Goal: Task Accomplishment & Management: Manage account settings

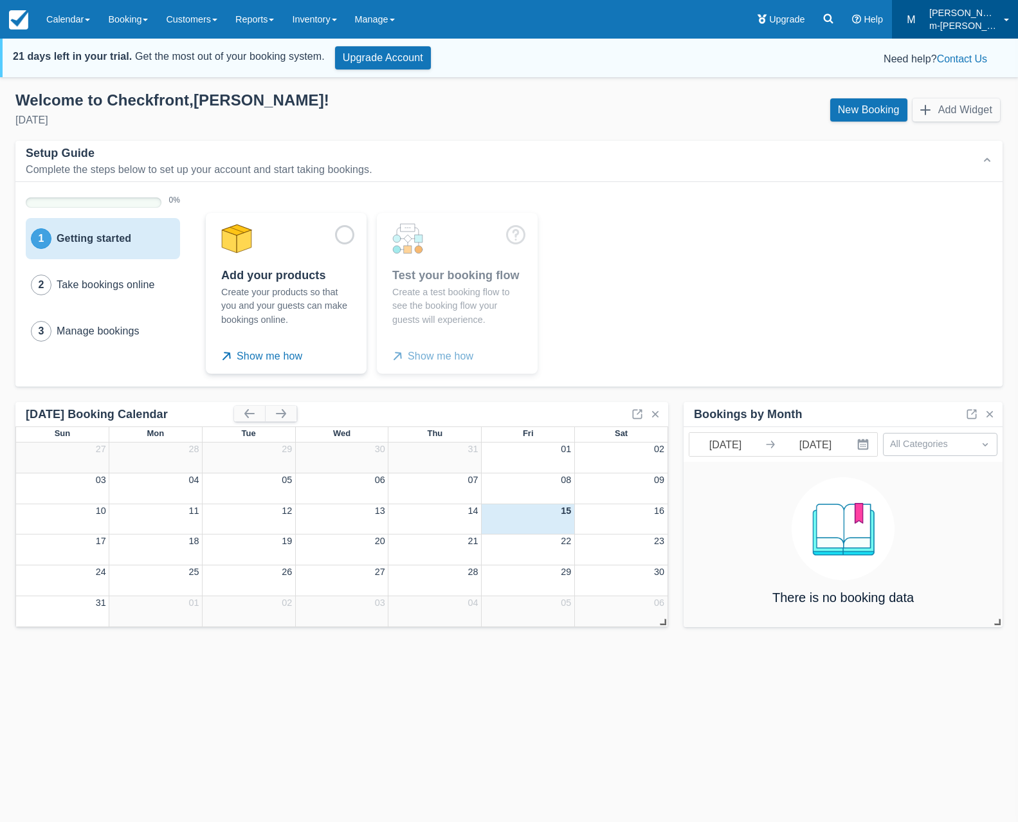
click at [947, 19] on p "m-[PERSON_NAME]-testprod3" at bounding box center [962, 25] width 67 height 13
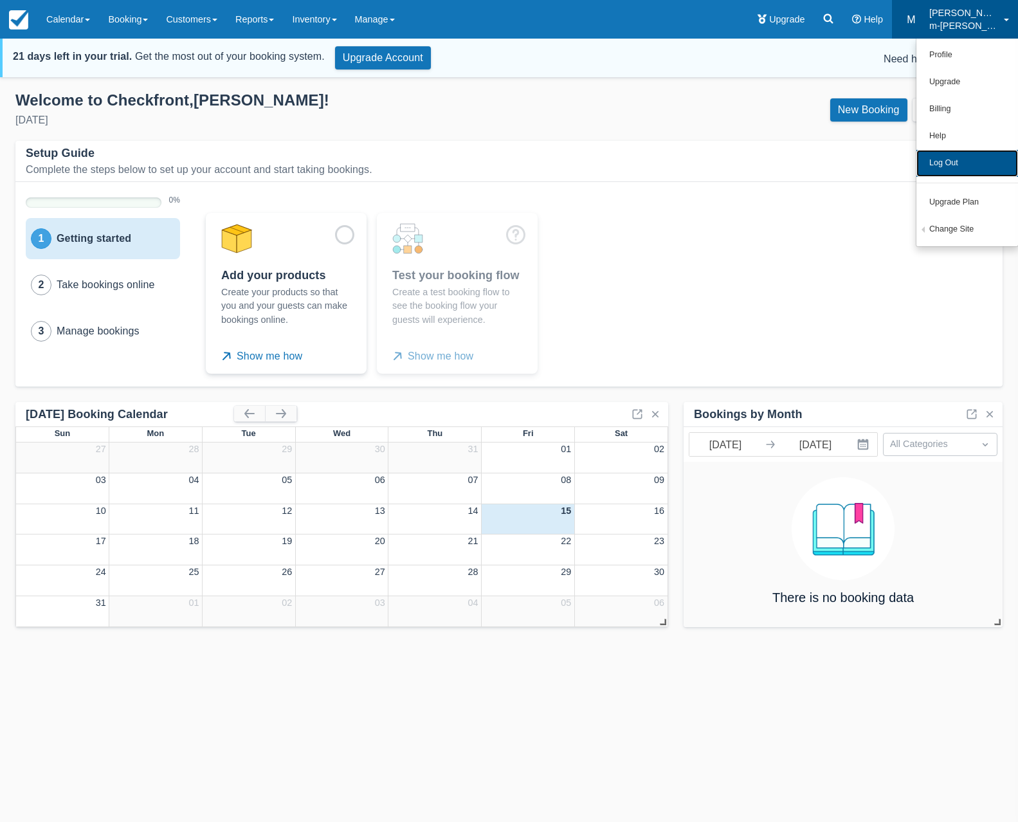
click at [958, 168] on link "Log Out" at bounding box center [967, 163] width 102 height 27
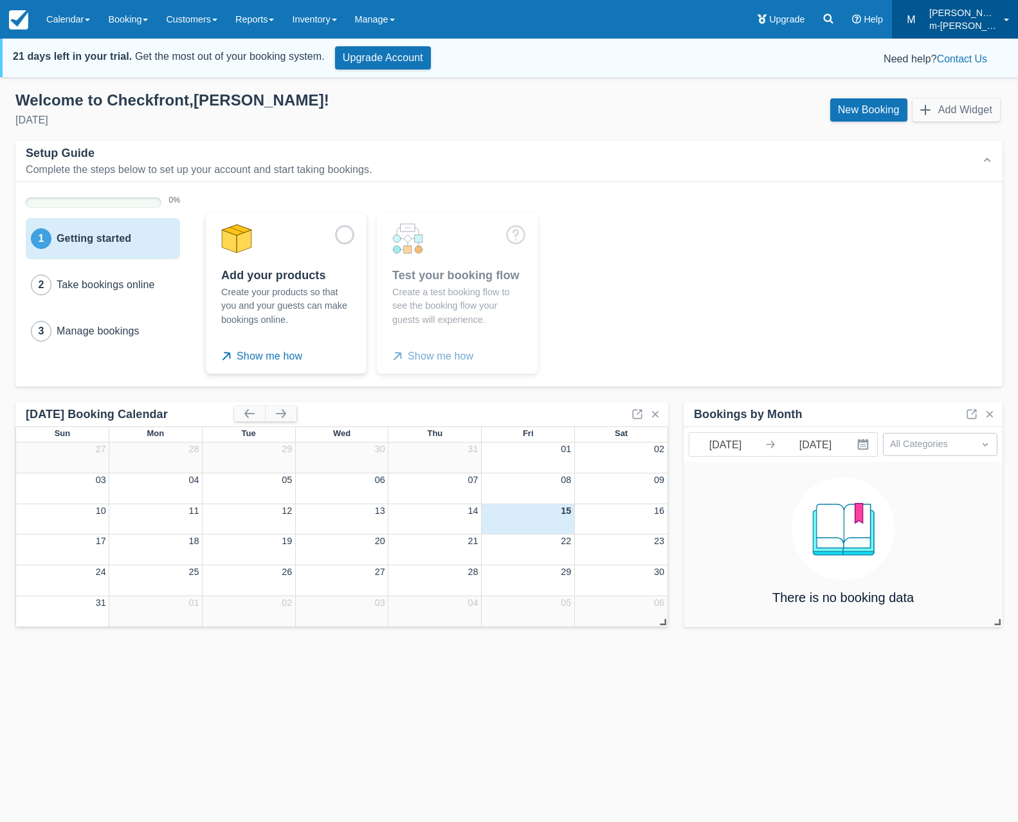
click at [970, 23] on p "m-[PERSON_NAME]-testprod3" at bounding box center [962, 25] width 67 height 13
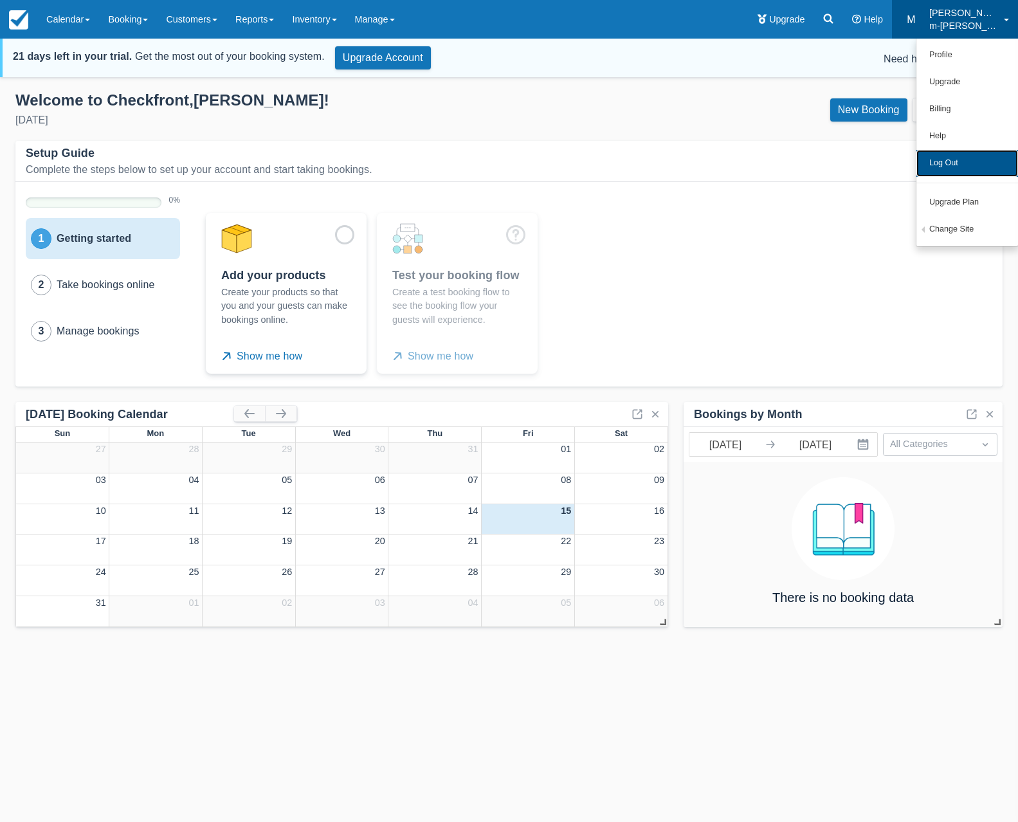
click at [954, 172] on link "Log Out" at bounding box center [967, 163] width 102 height 27
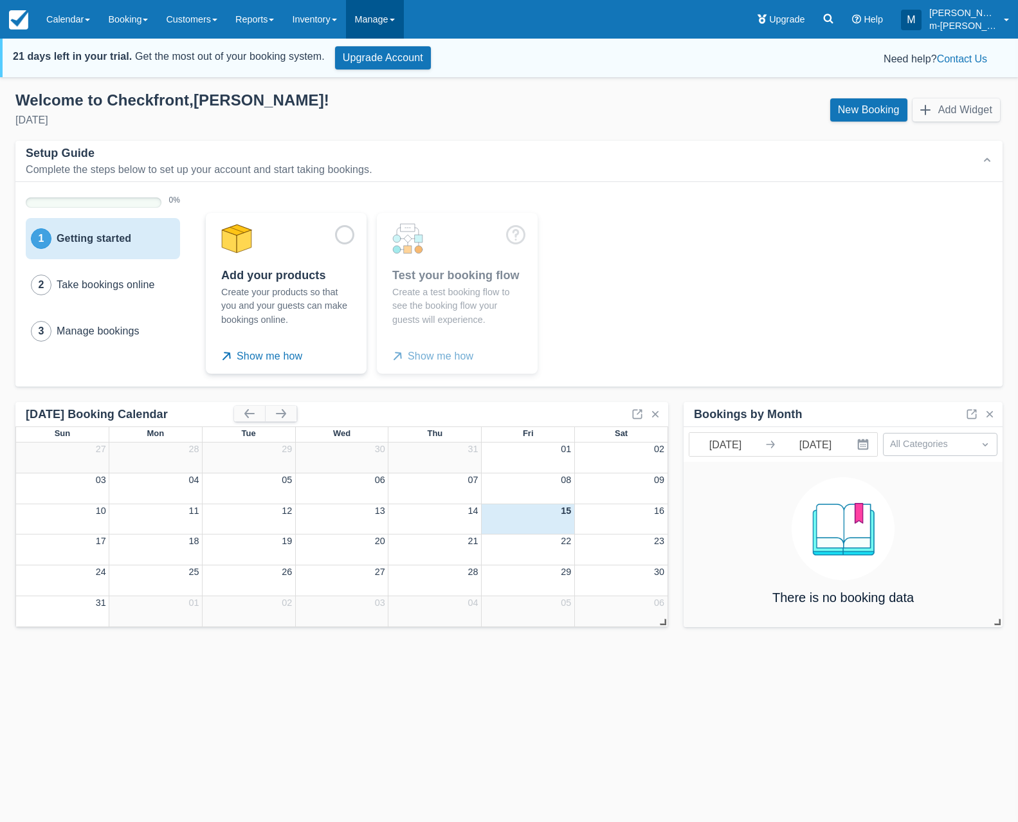
click at [361, 19] on link "Manage" at bounding box center [375, 19] width 58 height 39
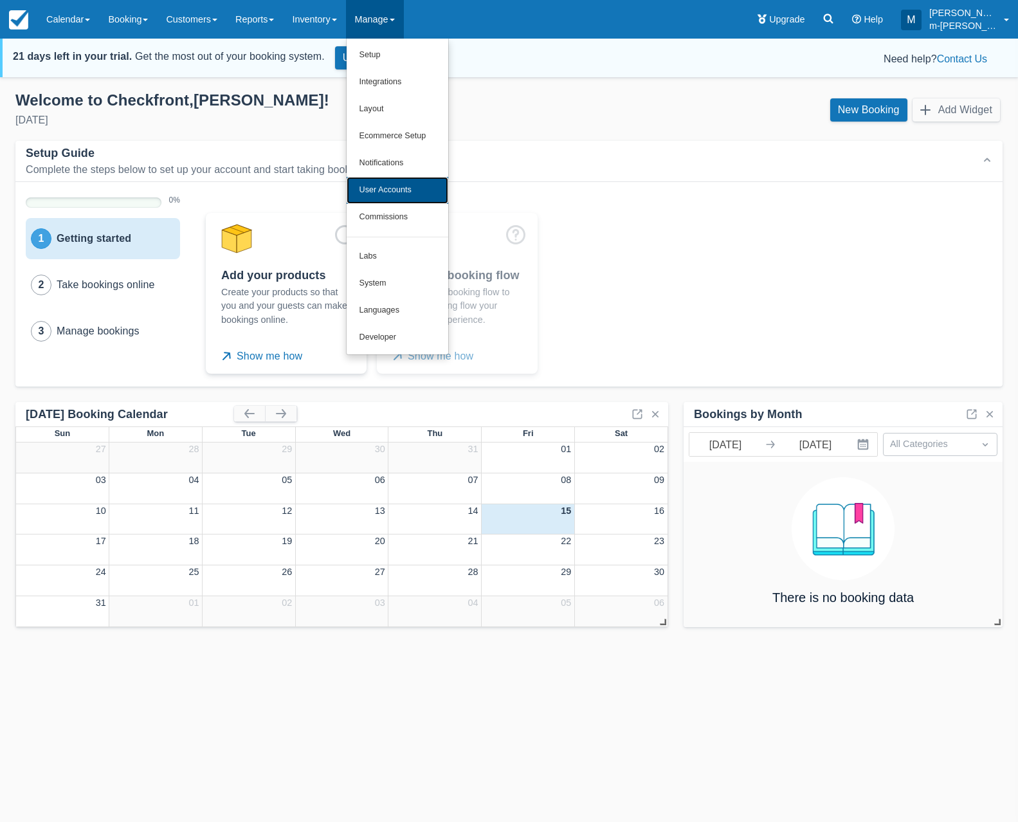
click at [399, 192] on link "User Accounts" at bounding box center [398, 190] width 102 height 27
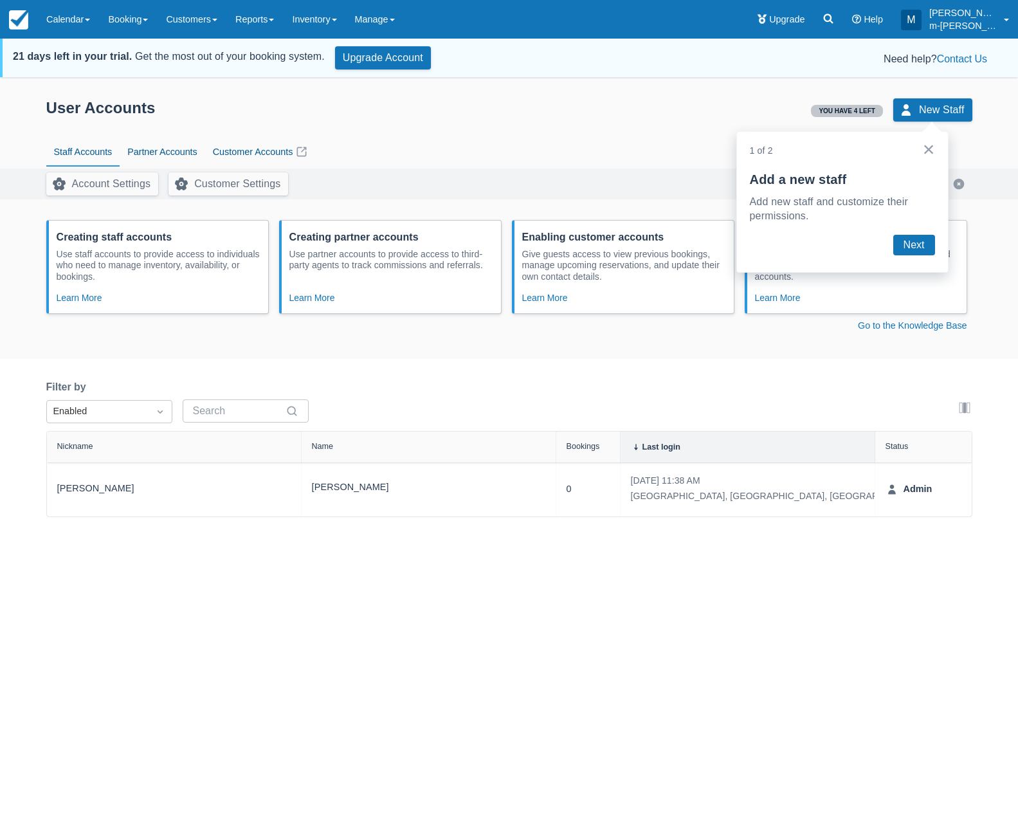
click at [927, 148] on button "×" at bounding box center [929, 149] width 12 height 21
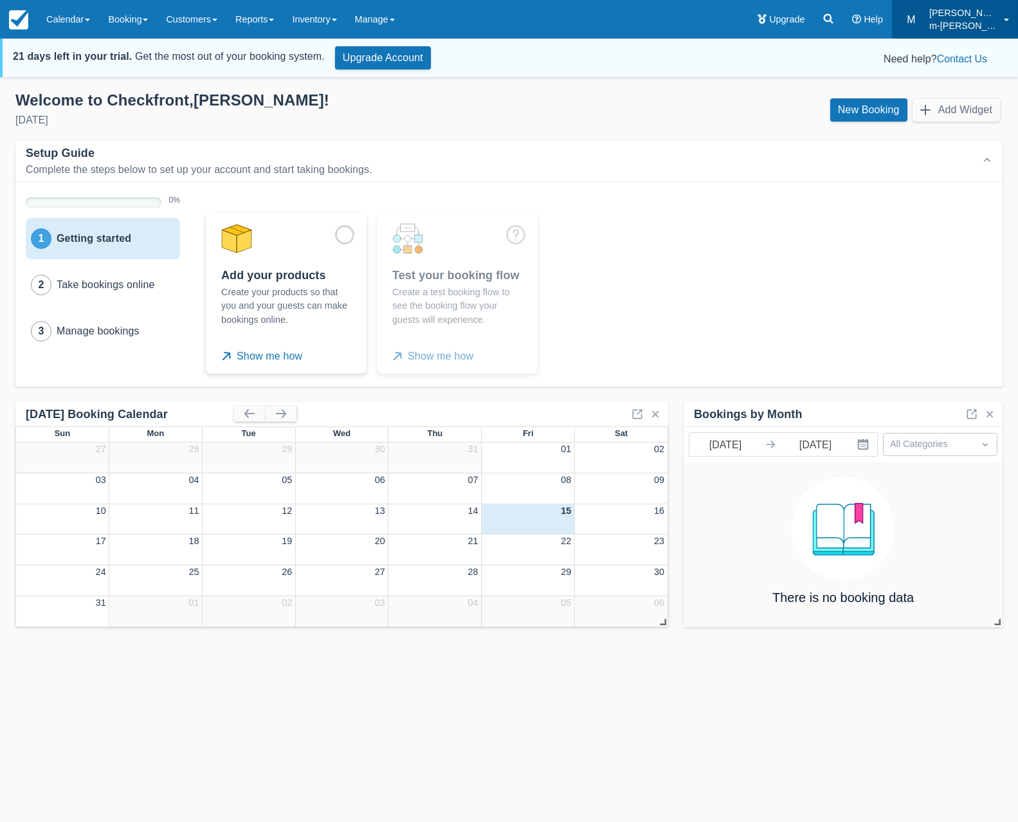
click at [955, 21] on p "m-[PERSON_NAME]-testprod3" at bounding box center [962, 25] width 67 height 13
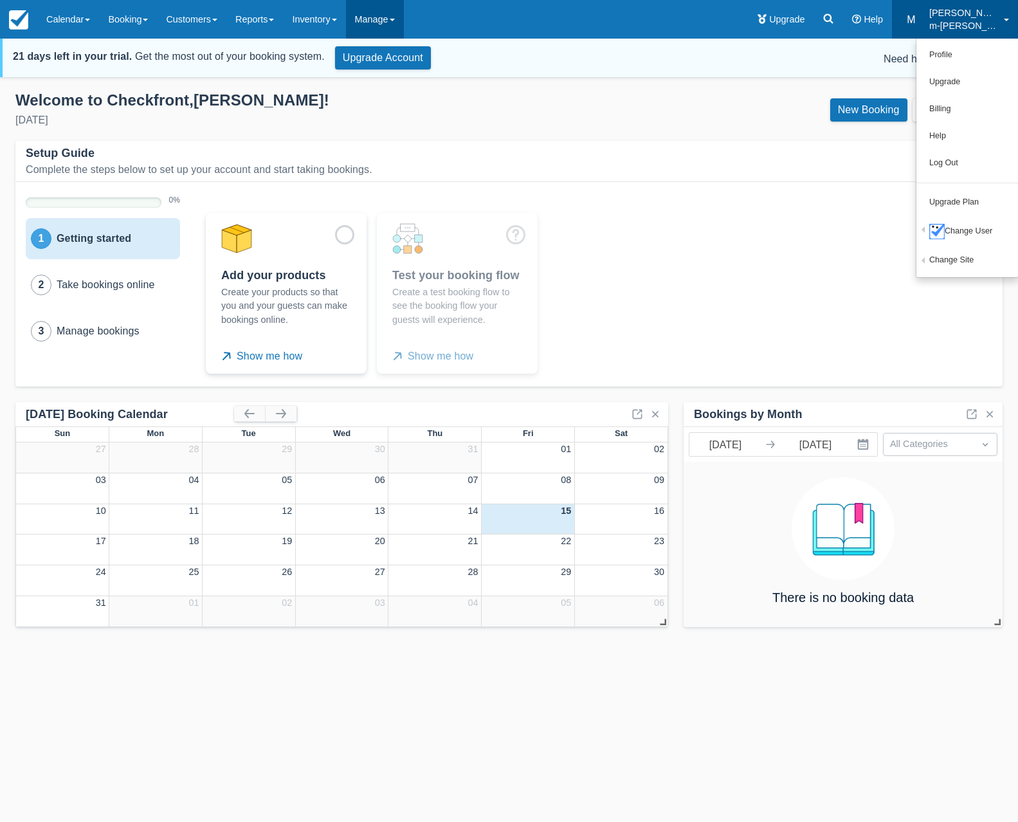
click at [389, 17] on link "Manage" at bounding box center [375, 19] width 58 height 39
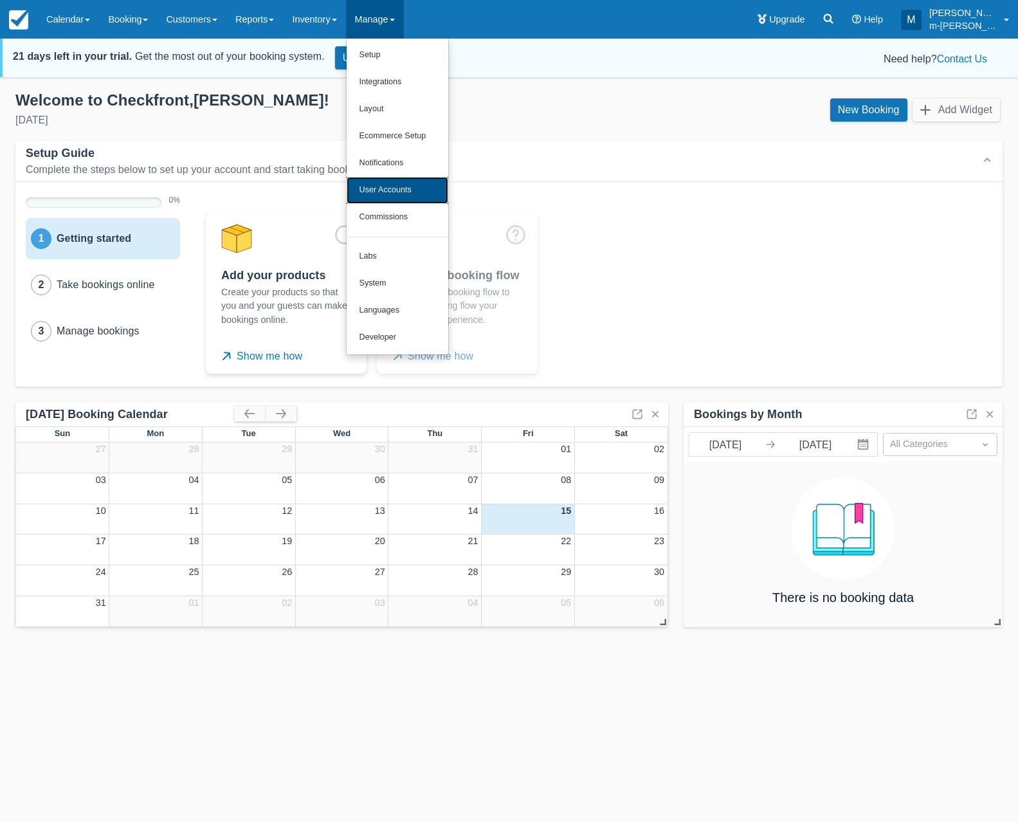
click at [406, 191] on link "User Accounts" at bounding box center [398, 190] width 102 height 27
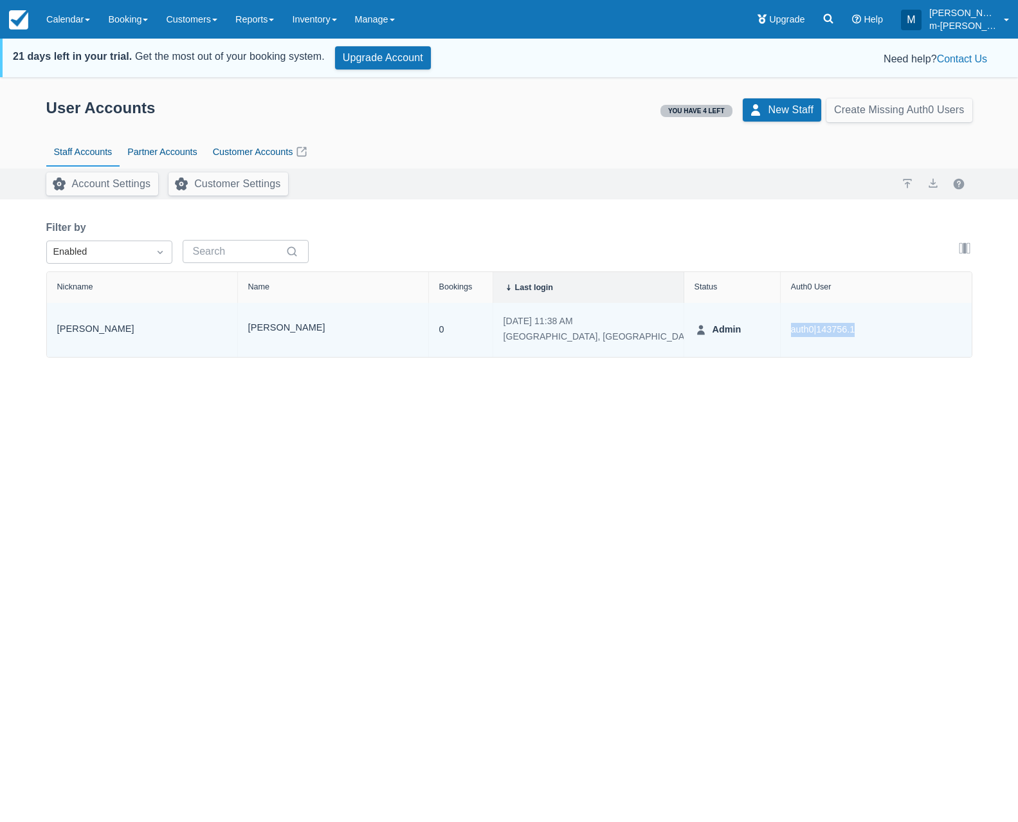
drag, startPoint x: 902, startPoint y: 334, endPoint x: 775, endPoint y: 331, distance: 127.4
click at [775, 331] on div "Maria Maria Bucar 0 08/15/25 - 11:38 AM Montreal, QC, CA Admin auth0|143756.1" at bounding box center [509, 330] width 925 height 54
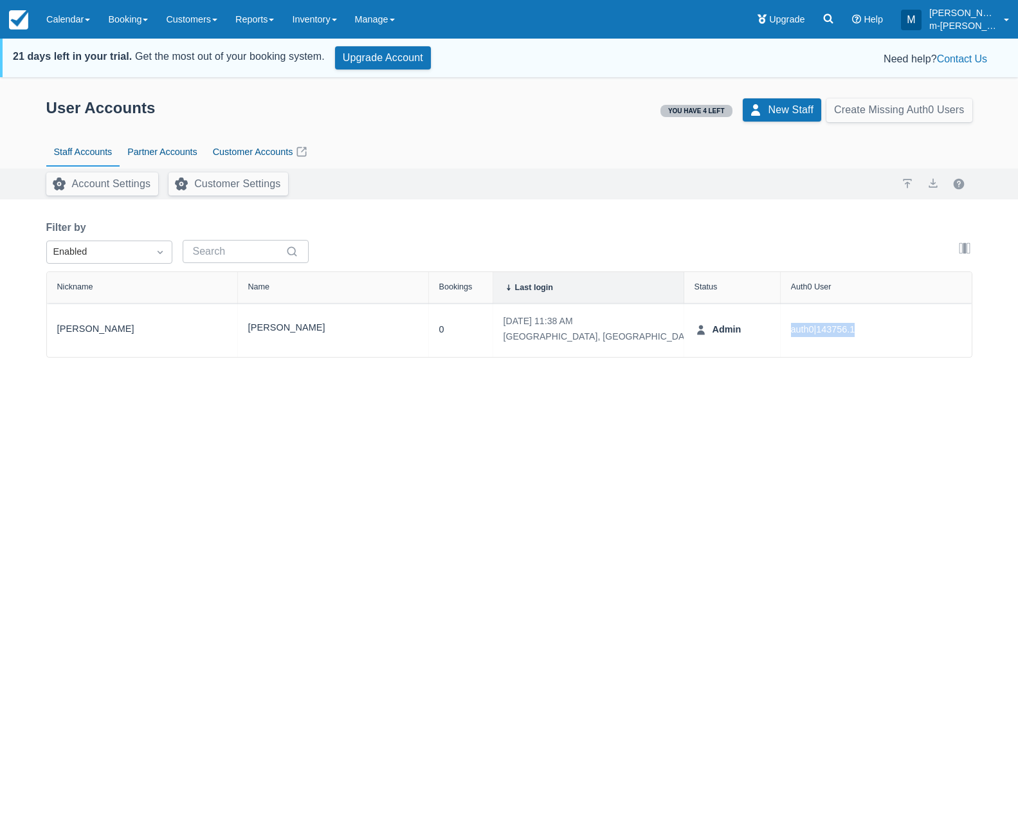
click at [737, 385] on div "User Accounts You have 4 left New Staff Create Missing Auth0 Users Staff Accoun…" at bounding box center [509, 471] width 1018 height 783
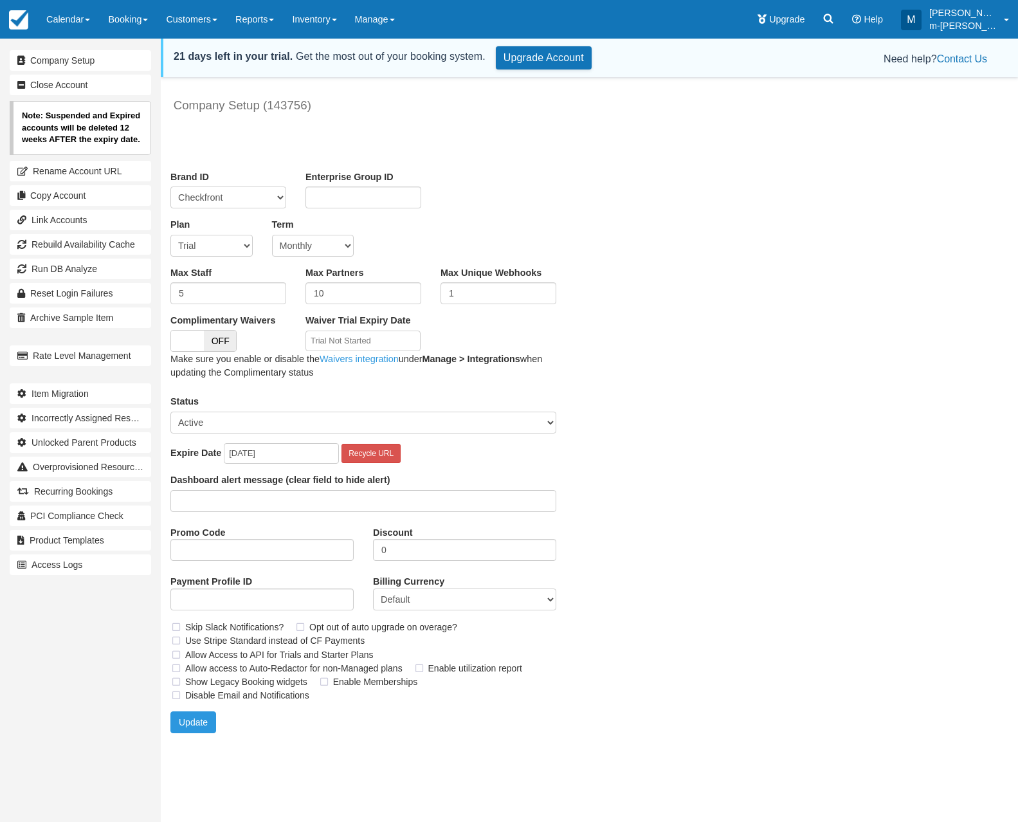
click at [244, 244] on select "Trial Soho Professional Plus Managed Developer Partner Flex Complementary Hiber…" at bounding box center [211, 246] width 82 height 22
select select "12"
click at [170, 235] on select "Trial Soho Professional Plus Managed Developer Partner Flex Complementary Hiber…" at bounding box center [211, 246] width 82 height 22
click at [193, 722] on button "Update" at bounding box center [193, 722] width 46 height 22
